Goal: Navigation & Orientation: Find specific page/section

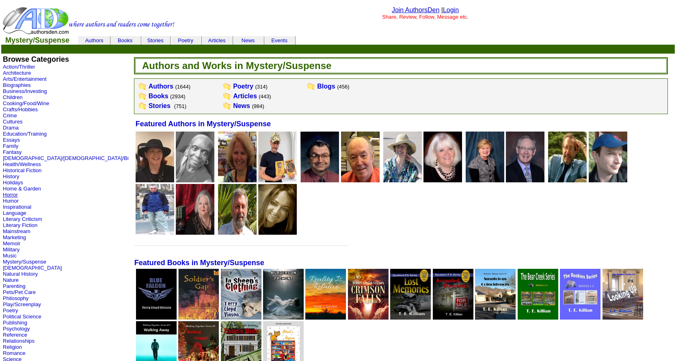
click at [14, 195] on link "Horror" at bounding box center [10, 195] width 15 height 6
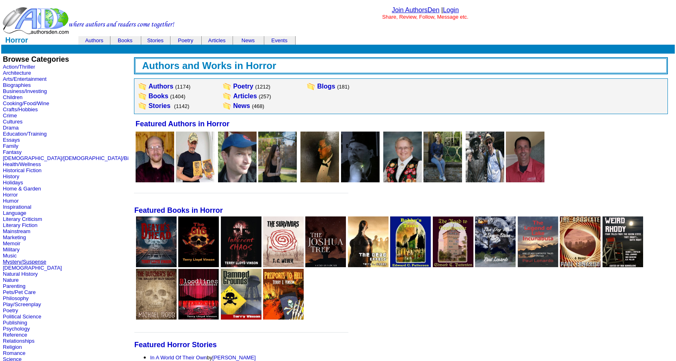
click at [30, 262] on link "Mystery/Suspense" at bounding box center [24, 262] width 43 height 6
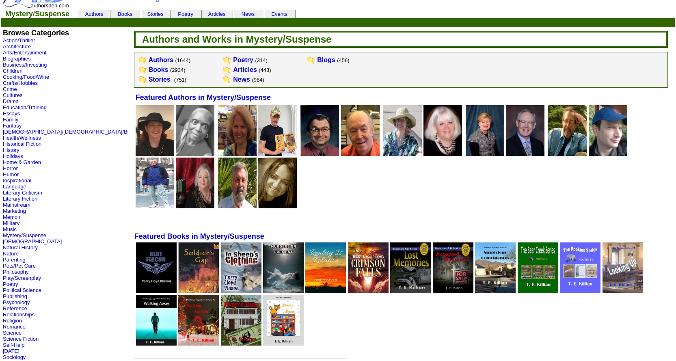
scroll to position [41, 0]
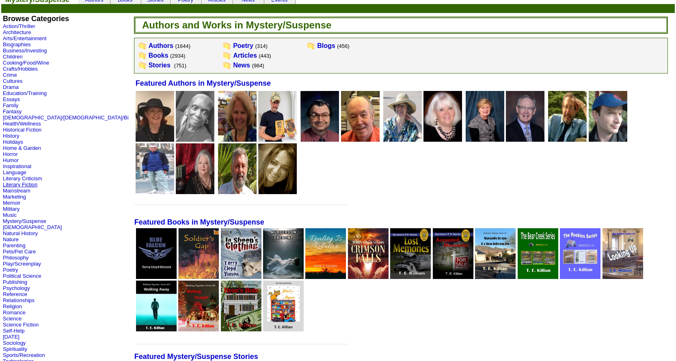
click at [29, 185] on link "Literary Fiction" at bounding box center [20, 184] width 35 height 6
